Goal: Task Accomplishment & Management: Manage account settings

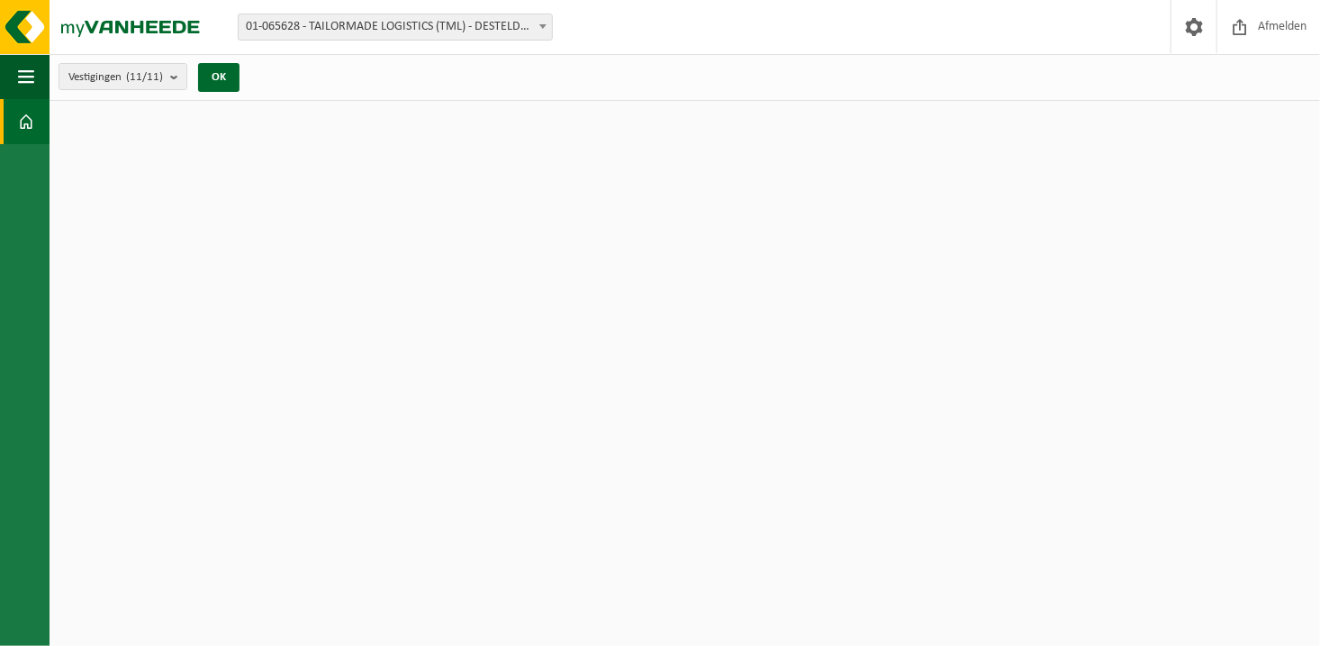
click at [380, 30] on span "01-065628 - TAILORMADE LOGISTICS (TML) - DESTELDONK" at bounding box center [395, 26] width 313 height 25
click at [221, 72] on button "OK" at bounding box center [218, 77] width 41 height 29
click at [171, 69] on button "Vestigingen (11/11)" at bounding box center [123, 76] width 129 height 27
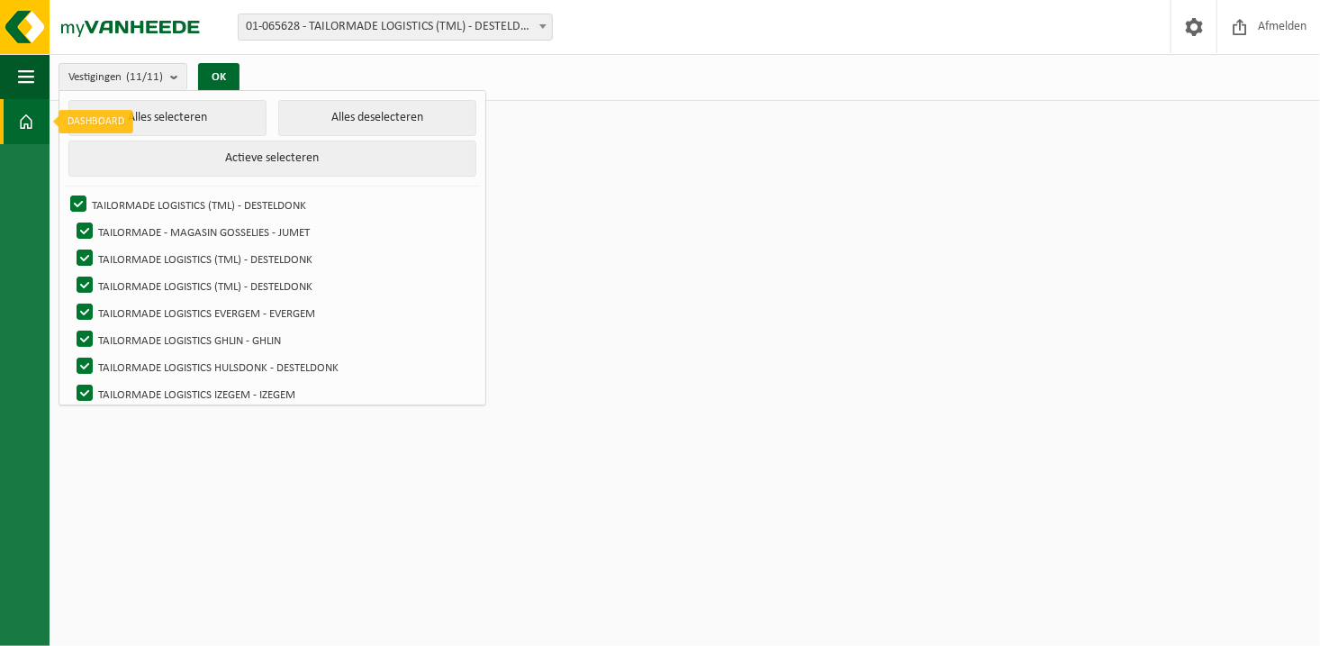
click at [33, 122] on span at bounding box center [26, 121] width 16 height 45
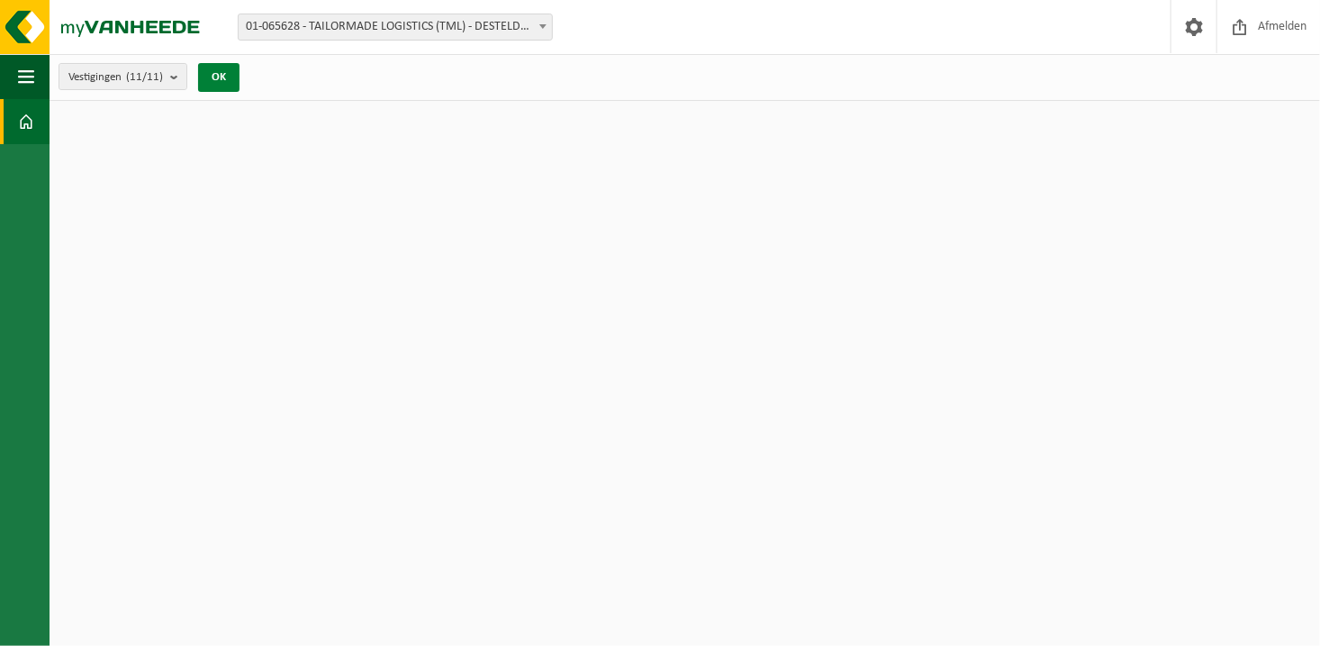
click at [232, 68] on button "OK" at bounding box center [218, 77] width 41 height 29
drag, startPoint x: 228, startPoint y: 86, endPoint x: 301, endPoint y: 64, distance: 76.4
click at [231, 84] on button "OK" at bounding box center [218, 77] width 41 height 29
click at [1276, 33] on span "Afmelden" at bounding box center [1283, 26] width 58 height 53
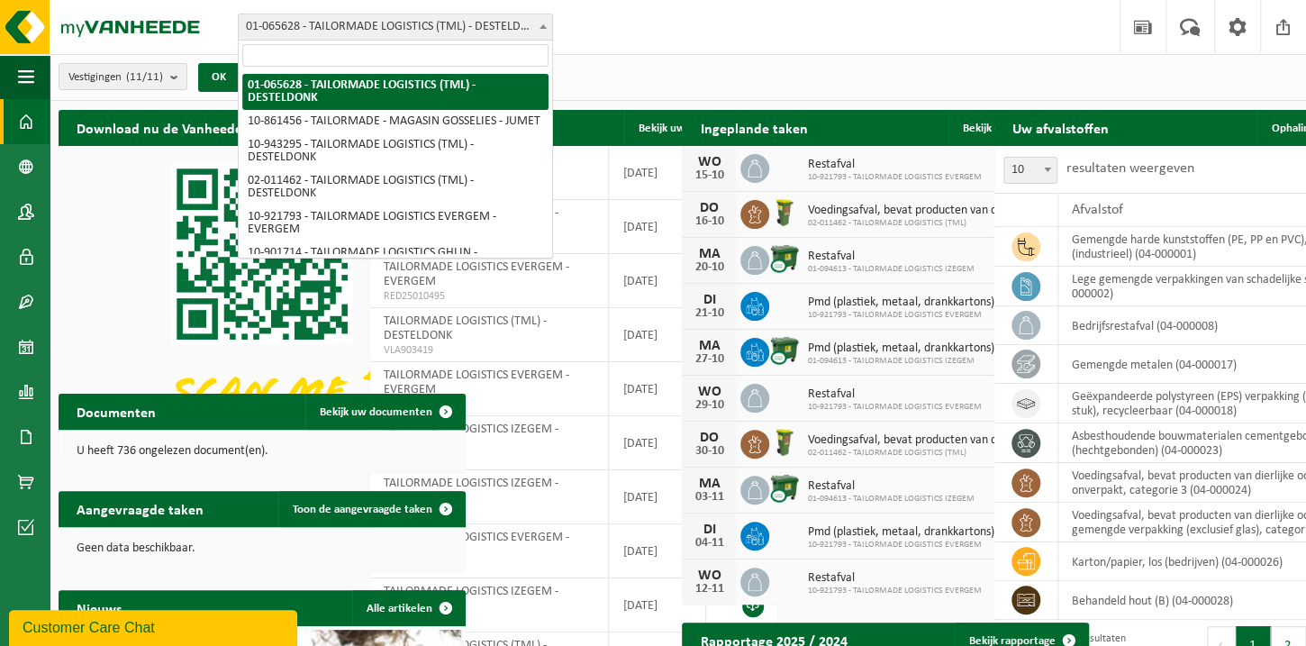
click at [427, 35] on span "01-065628 - TAILORMADE LOGISTICS (TML) - DESTELDONK" at bounding box center [395, 26] width 313 height 25
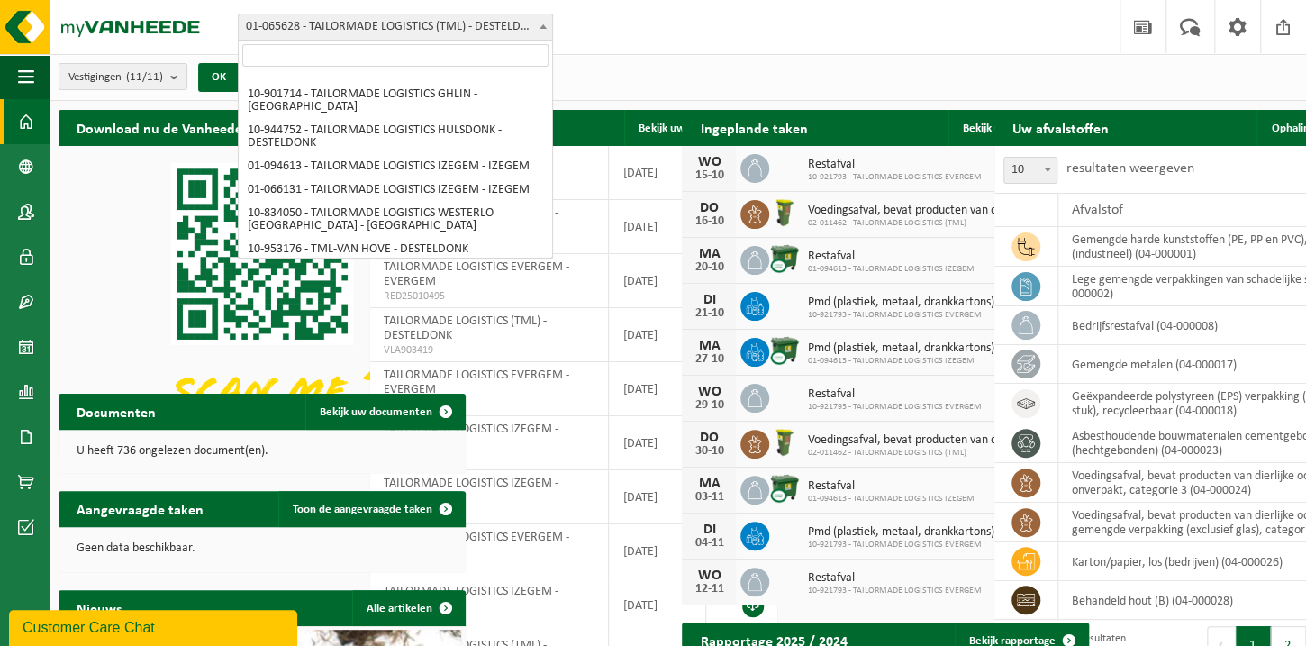
scroll to position [165, 0]
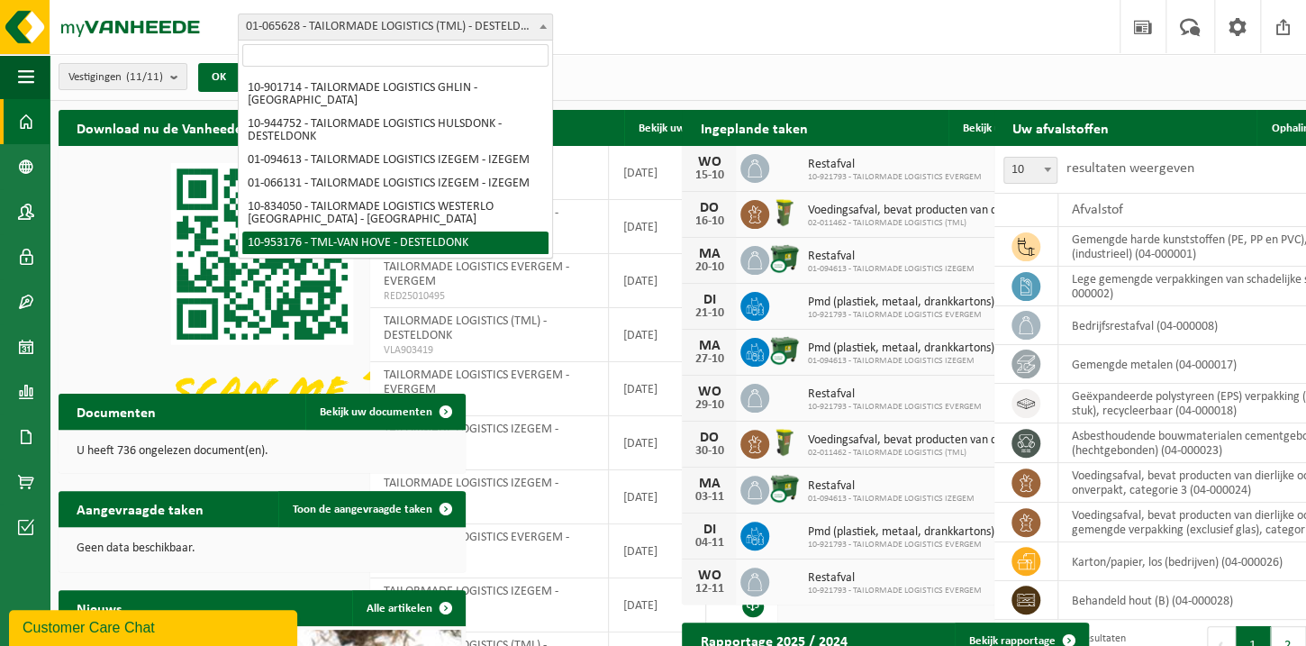
select select "143521"
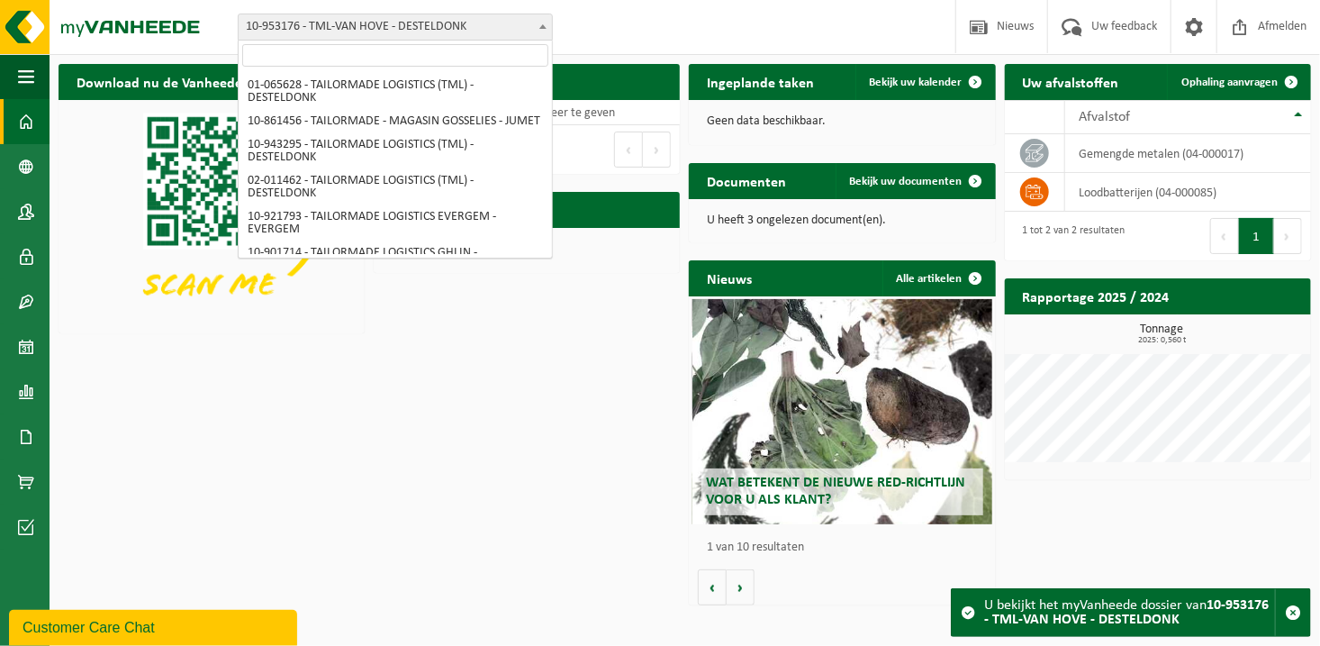
click at [551, 26] on span "10-953176 - TML-VAN HOVE - DESTELDONK" at bounding box center [395, 27] width 315 height 27
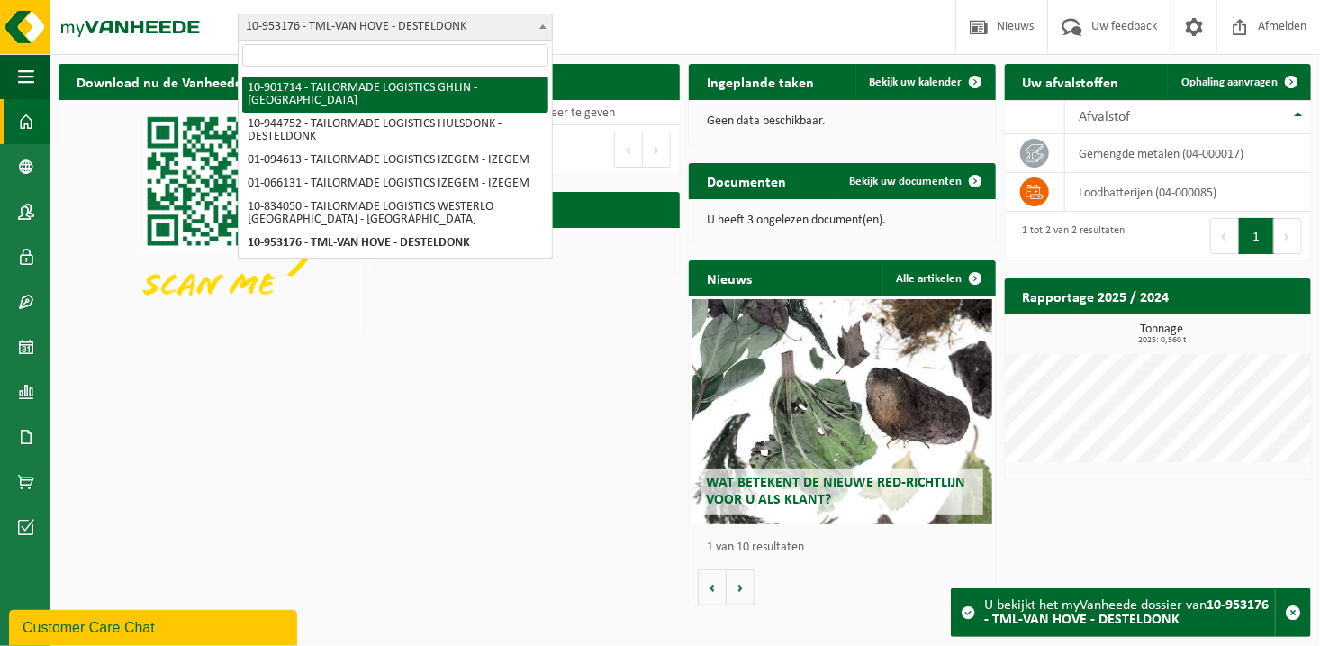
select select "119708"
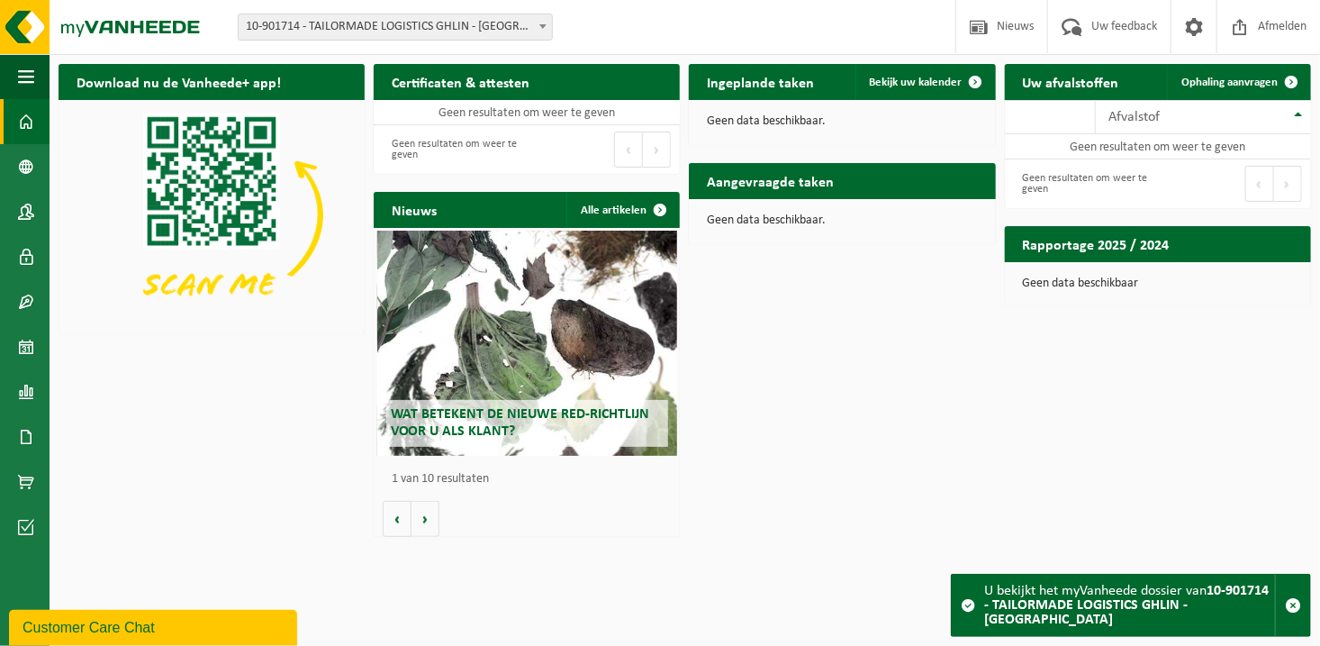
click at [537, 30] on span at bounding box center [543, 25] width 18 height 23
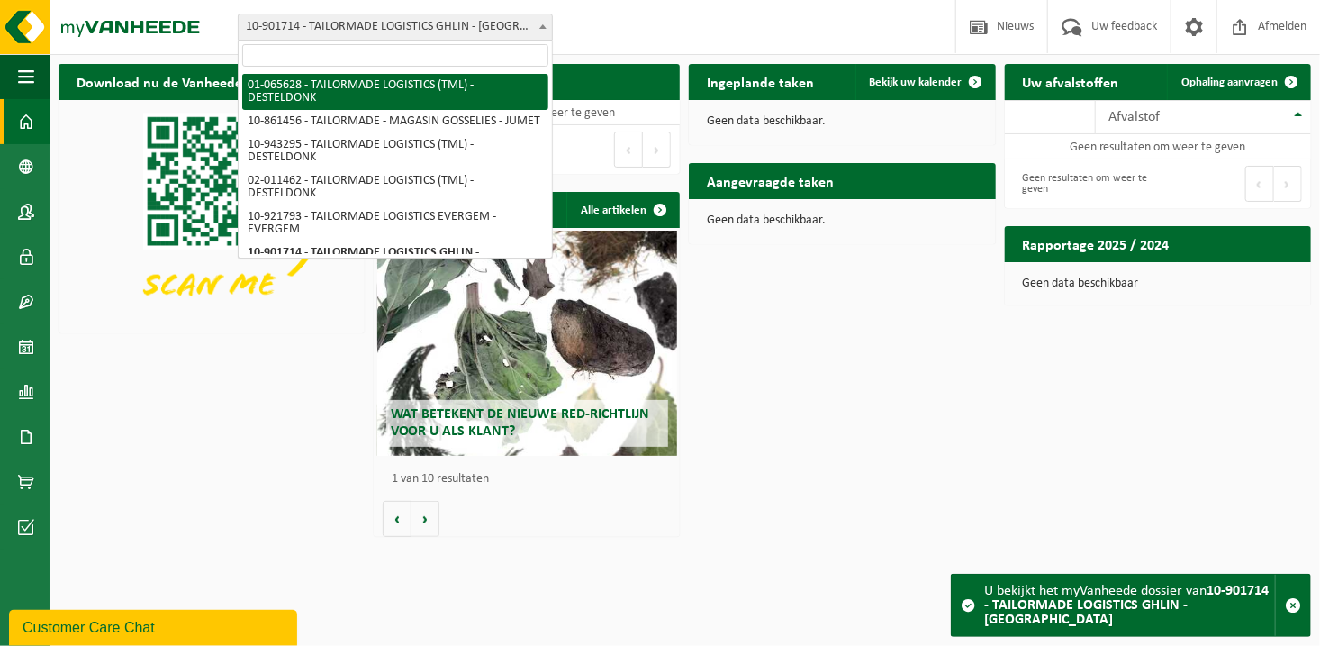
select select "427"
